Goal: Find specific page/section: Find specific page/section

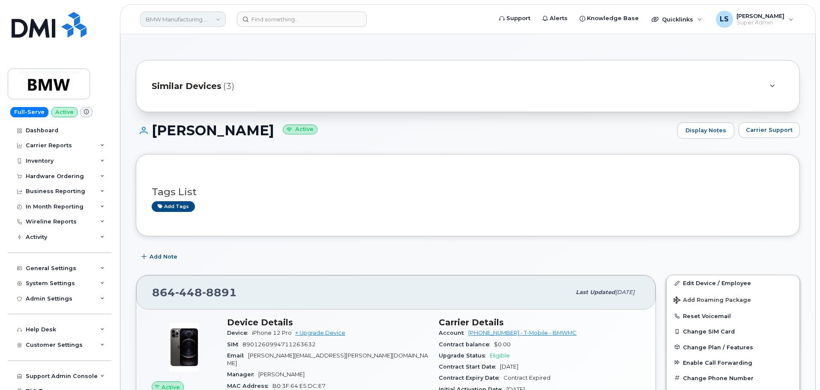
click at [194, 18] on link "BMW Manufacturing Co LLC" at bounding box center [183, 19] width 86 height 15
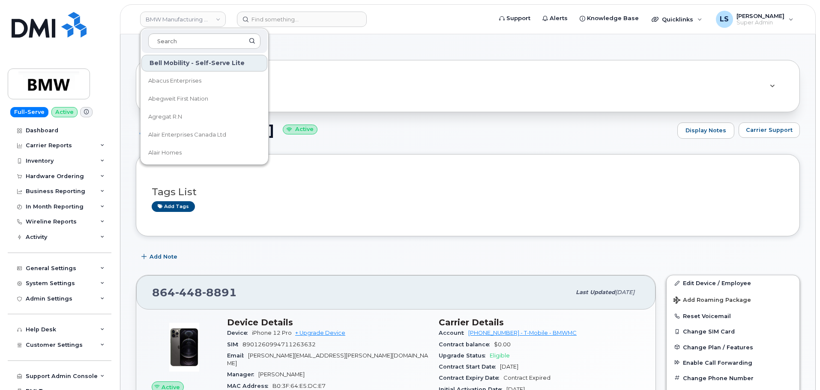
click at [300, 67] on div "Similar Devices (3)" at bounding box center [468, 86] width 664 height 52
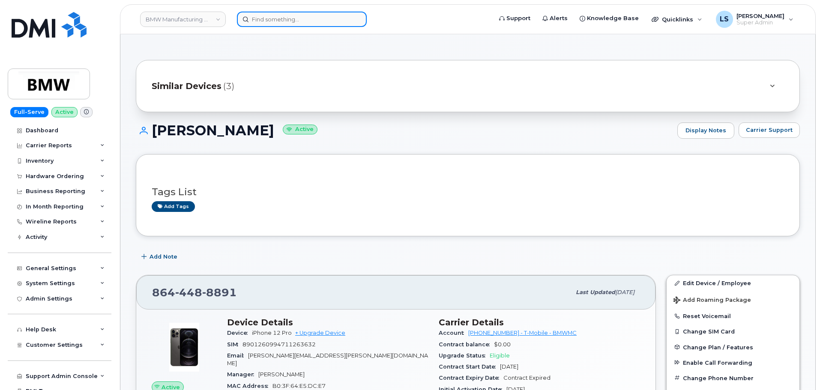
click at [285, 22] on input at bounding box center [302, 19] width 130 height 15
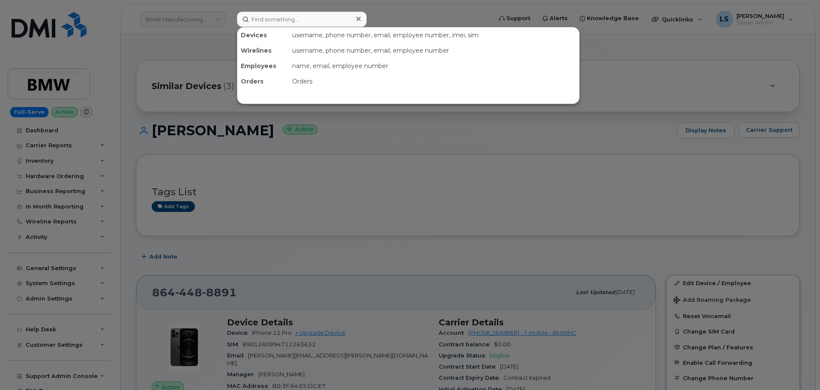
click at [384, 15] on div at bounding box center [410, 195] width 820 height 390
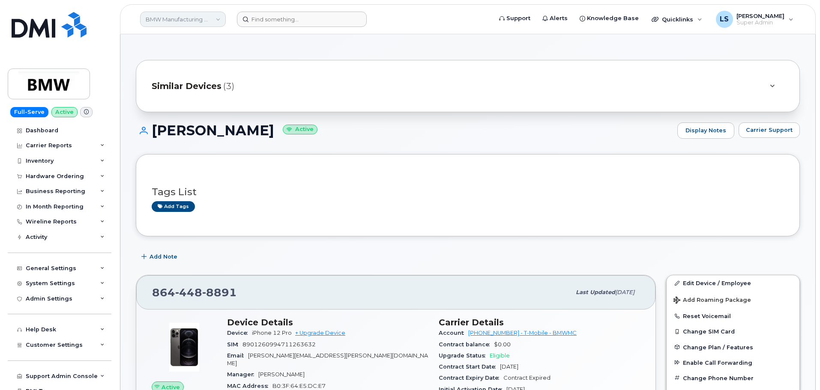
click at [189, 24] on link "BMW Manufacturing Co LLC" at bounding box center [183, 19] width 86 height 15
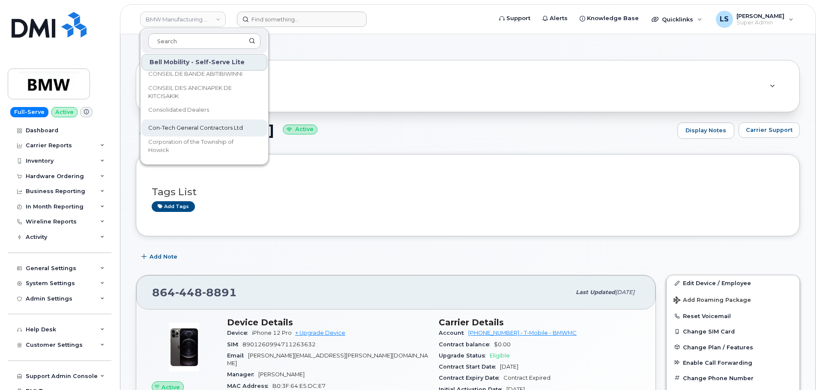
scroll to position [900, 0]
click at [311, 96] on div "Similar Devices (3)" at bounding box center [468, 86] width 664 height 52
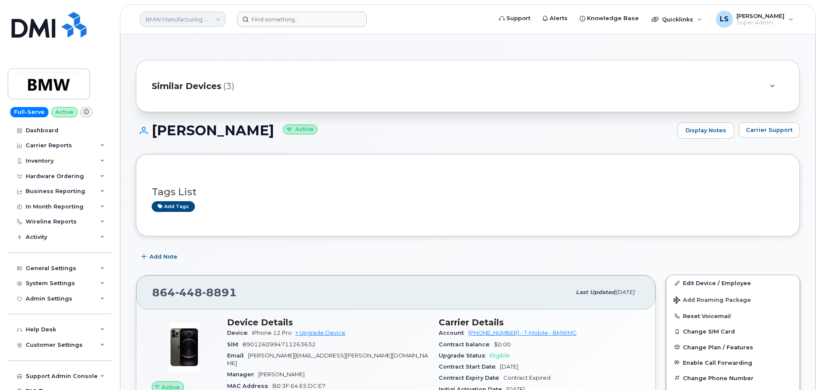
click at [177, 13] on link "BMW Manufacturing Co LLC" at bounding box center [183, 19] width 86 height 15
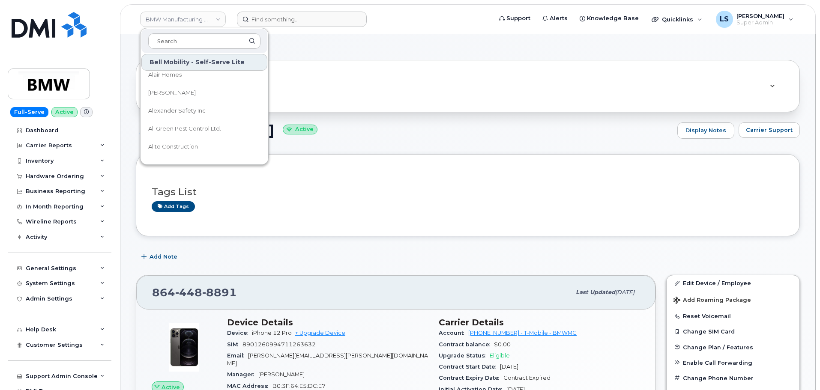
scroll to position [86, 0]
click at [324, 165] on div "Tags List Add tags" at bounding box center [468, 195] width 664 height 82
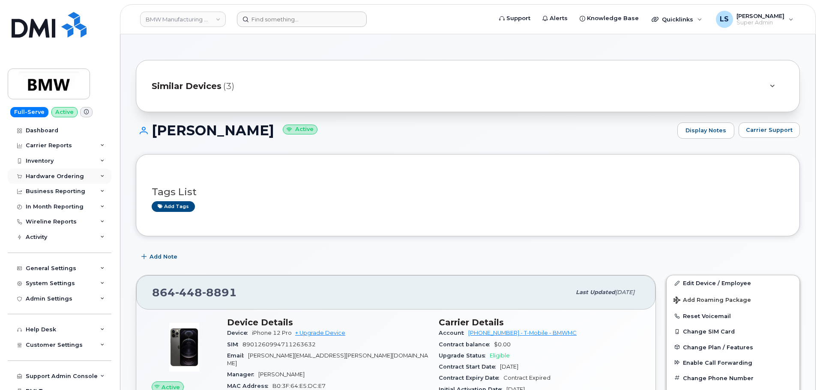
click at [79, 175] on div "Hardware Ordering" at bounding box center [55, 176] width 58 height 7
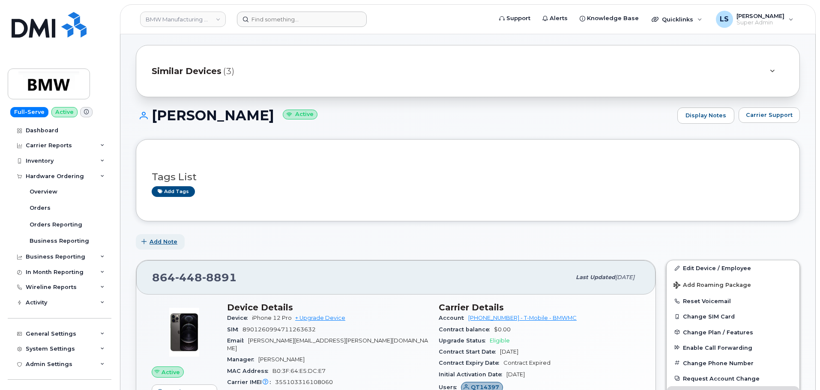
scroll to position [0, 0]
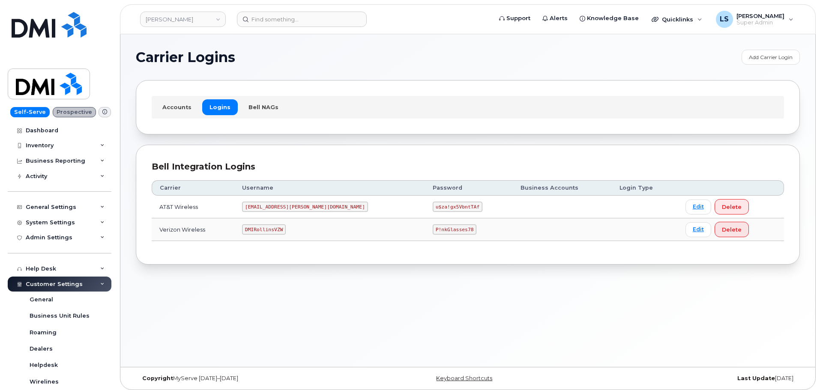
click at [433, 228] on code "P!nkGlasses78" at bounding box center [455, 230] width 44 height 10
copy code "P!nkGlasses78"
